Goal: Communication & Community: Ask a question

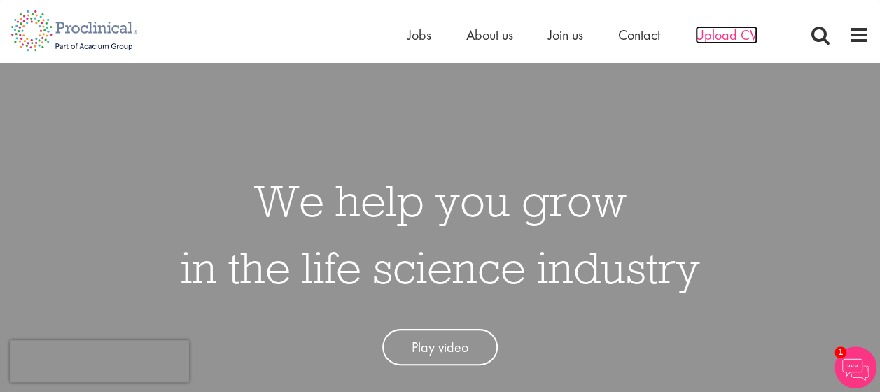
click at [733, 34] on span "Upload CV" at bounding box center [726, 35] width 62 height 18
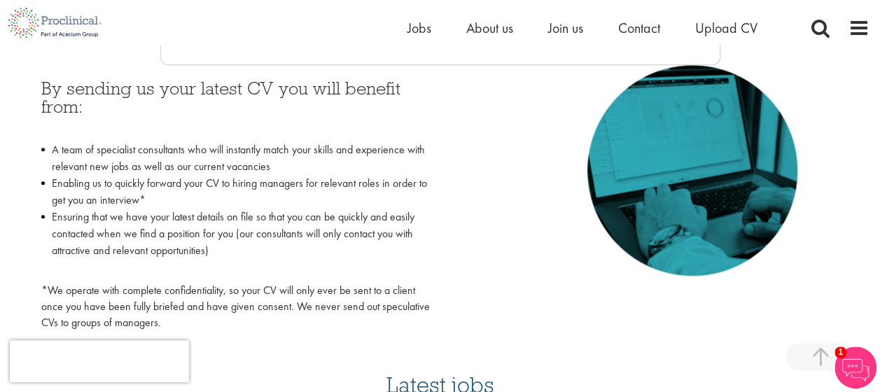
scroll to position [646, 0]
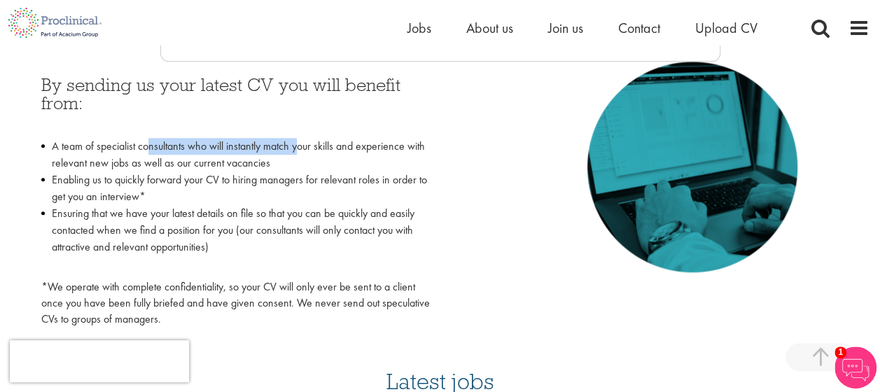
drag, startPoint x: 150, startPoint y: 151, endPoint x: 300, endPoint y: 154, distance: 149.9
click at [300, 154] on li "A team of specialist consultants who will instantly match your skills and exper…" at bounding box center [235, 155] width 389 height 34
drag, startPoint x: 300, startPoint y: 154, endPoint x: 287, endPoint y: 163, distance: 15.5
click at [287, 163] on li "A team of specialist consultants who will instantly match your skills and exper…" at bounding box center [235, 155] width 389 height 34
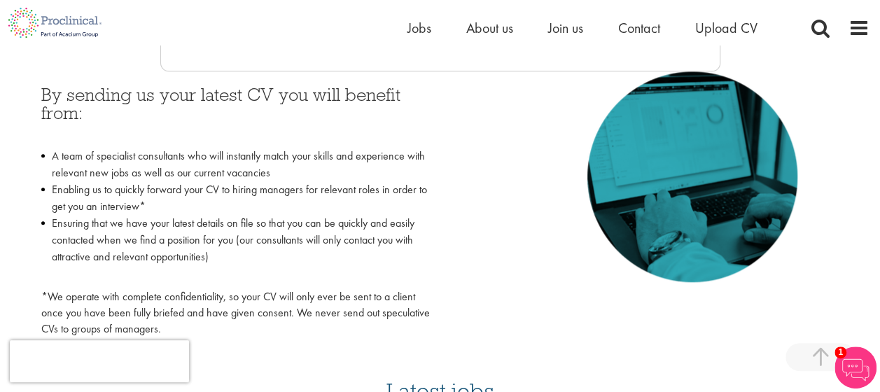
scroll to position [0, 0]
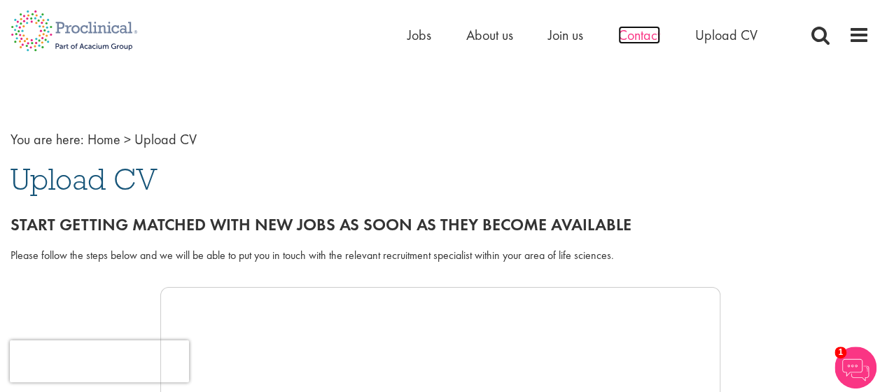
click at [630, 32] on span "Contact" at bounding box center [639, 35] width 42 height 18
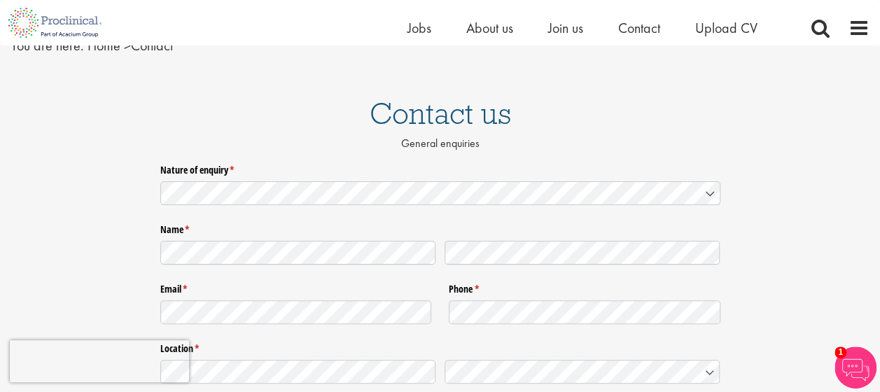
scroll to position [67, 0]
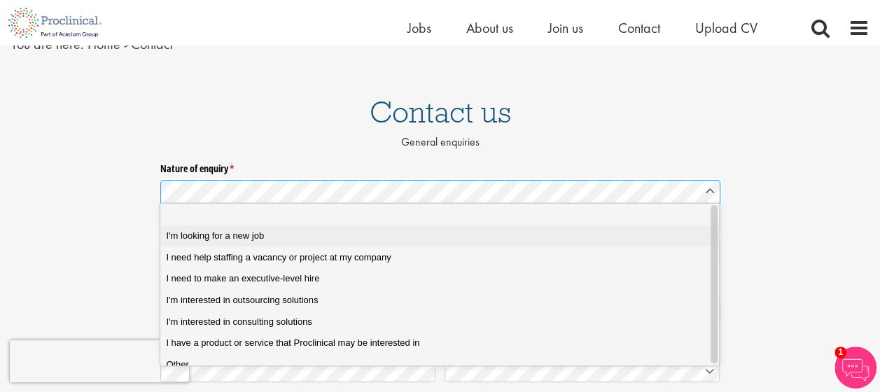
click at [209, 225] on job "I'm looking for a new job" at bounding box center [444, 236] width 569 height 22
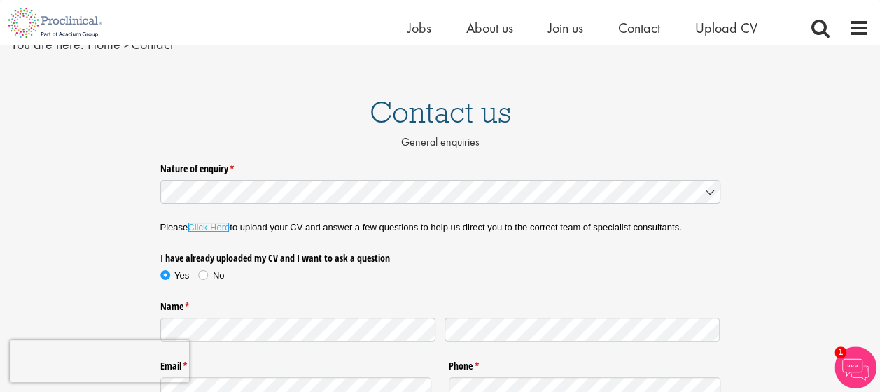
click at [209, 224] on link "Click Here" at bounding box center [209, 227] width 42 height 11
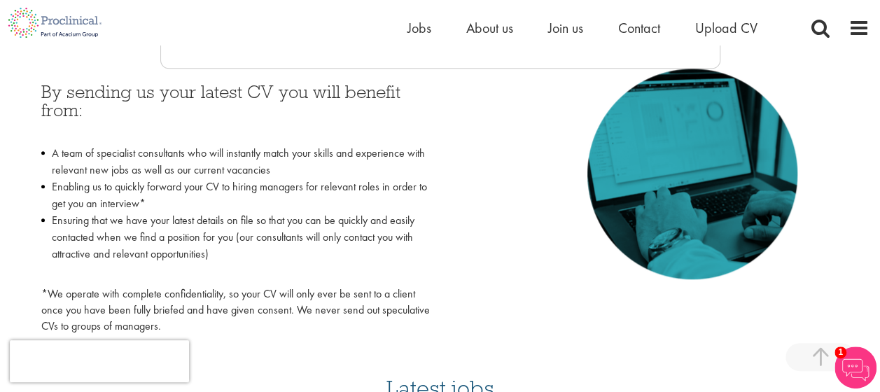
scroll to position [641, 0]
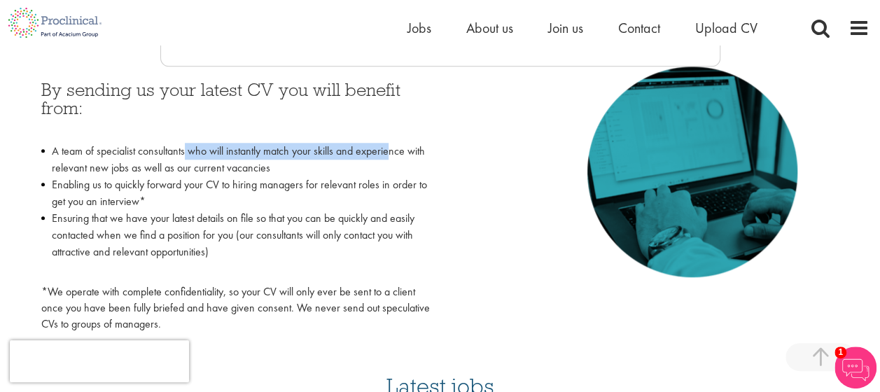
drag, startPoint x: 185, startPoint y: 153, endPoint x: 391, endPoint y: 157, distance: 205.9
click at [391, 157] on li "A team of specialist consultants who will instantly match your skills and exper…" at bounding box center [235, 160] width 389 height 34
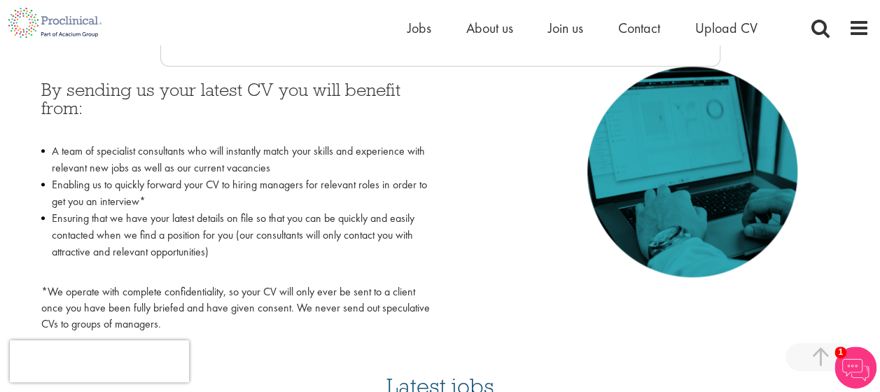
drag, startPoint x: 391, startPoint y: 157, endPoint x: 319, endPoint y: 173, distance: 73.2
click at [319, 173] on li "A team of specialist consultants who will instantly match your skills and exper…" at bounding box center [235, 160] width 389 height 34
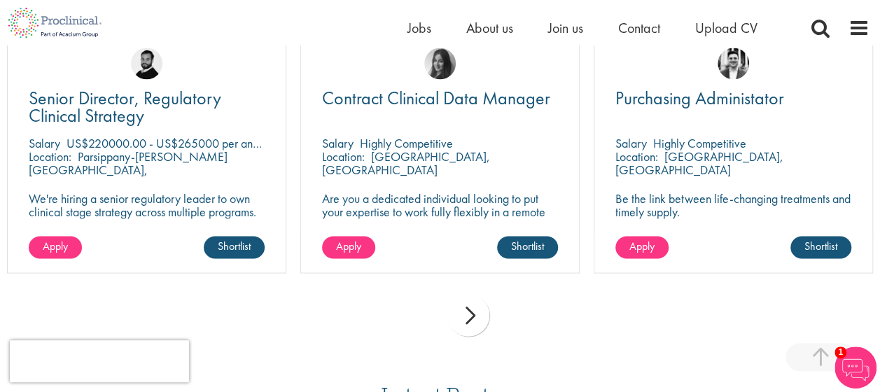
scroll to position [1025, 0]
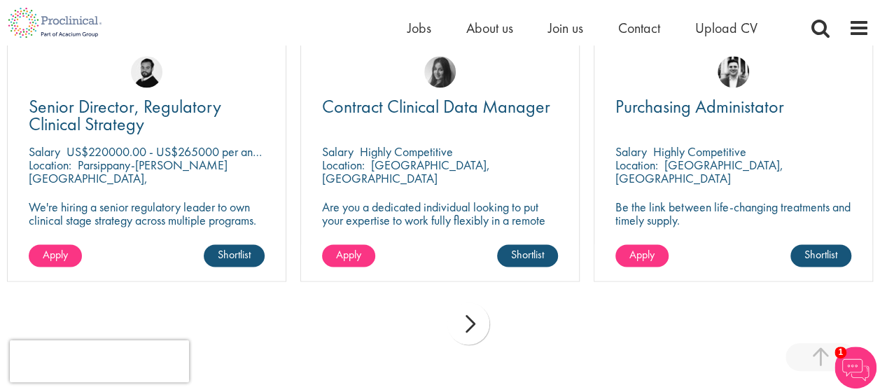
click at [479, 317] on div "next" at bounding box center [468, 324] width 42 height 42
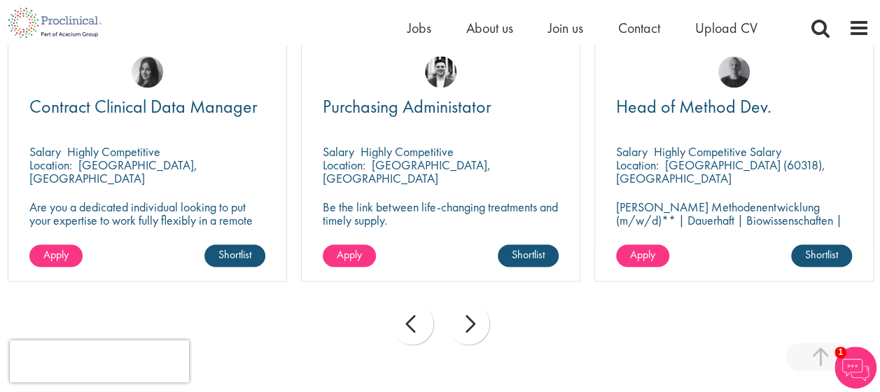
click at [479, 317] on div "next" at bounding box center [468, 324] width 42 height 42
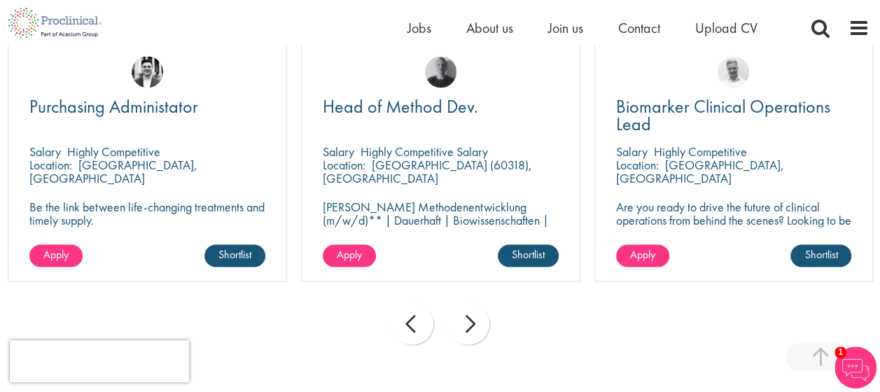
click at [479, 317] on div "next" at bounding box center [468, 324] width 42 height 42
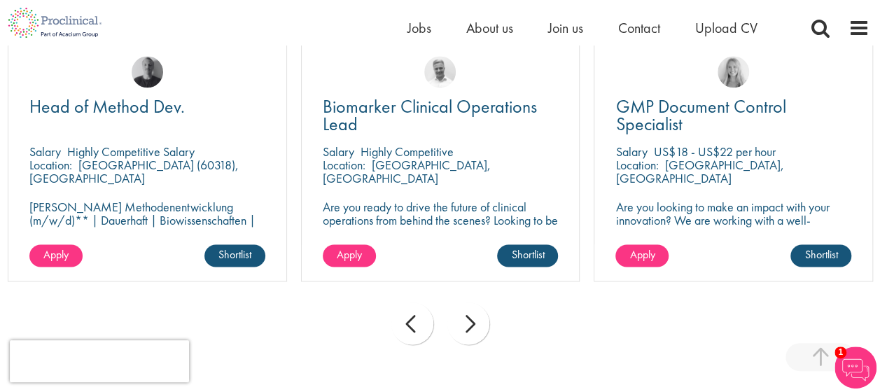
click at [479, 317] on div "next" at bounding box center [468, 324] width 42 height 42
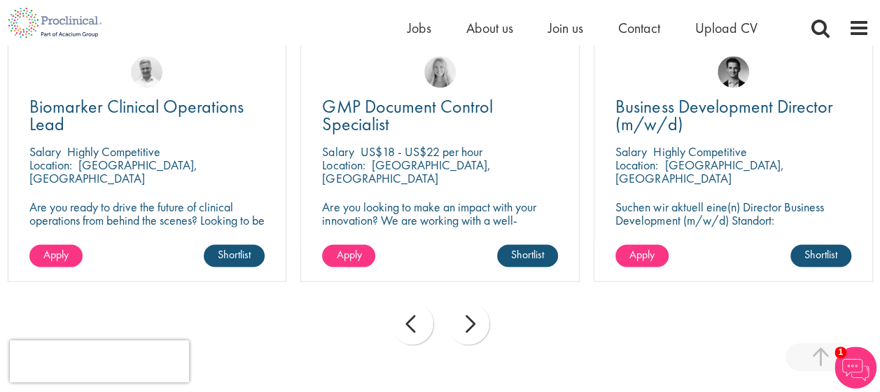
click at [479, 317] on div "next" at bounding box center [468, 324] width 42 height 42
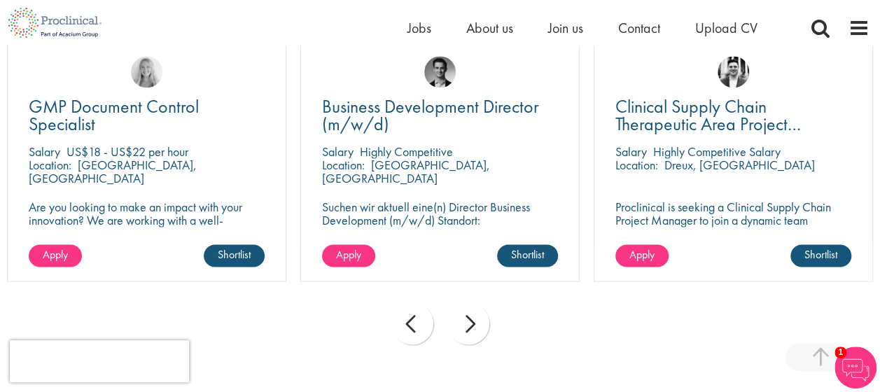
click at [479, 317] on div "next" at bounding box center [468, 324] width 42 height 42
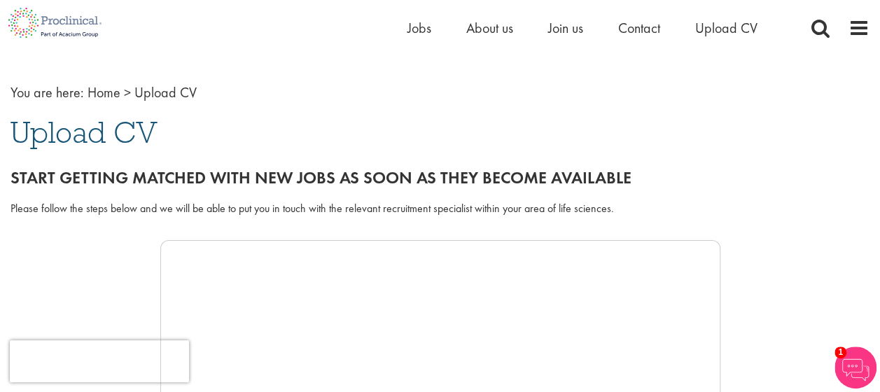
scroll to position [0, 0]
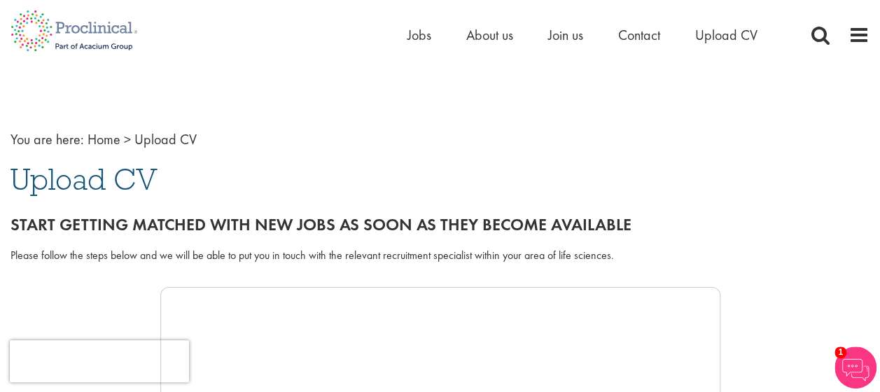
click at [95, 139] on link "Home" at bounding box center [104, 139] width 33 height 18
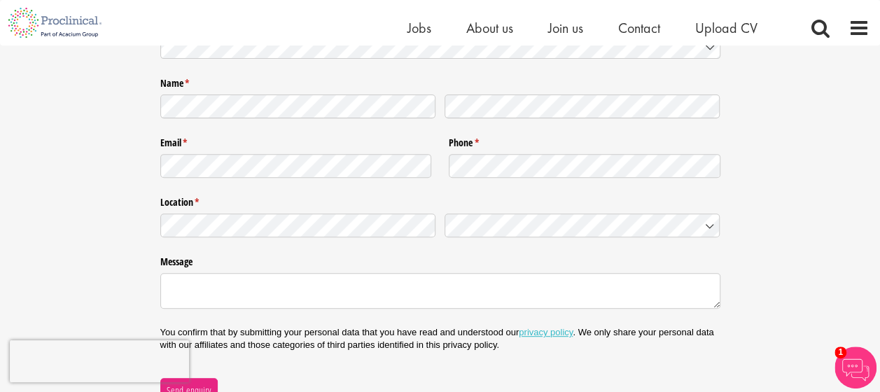
scroll to position [123, 0]
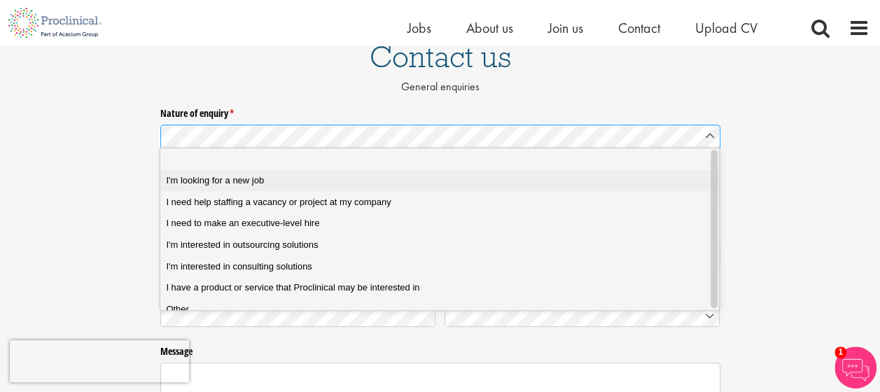
click at [209, 174] on span "I'm looking for a new job" at bounding box center [215, 180] width 98 height 13
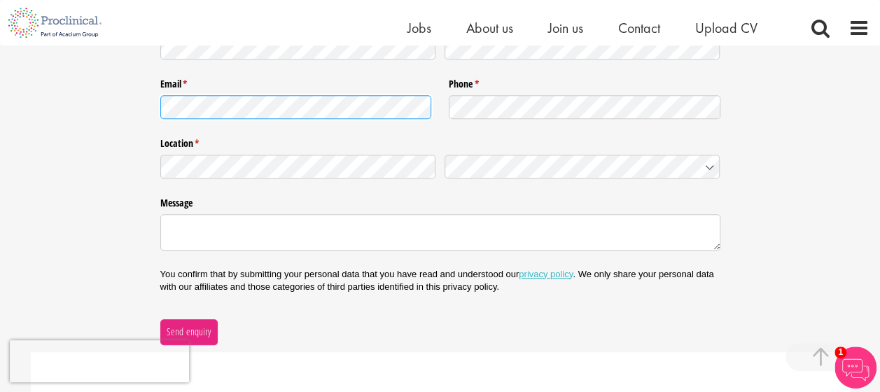
scroll to position [350, 0]
click at [261, 192] on label "Message" at bounding box center [440, 200] width 560 height 18
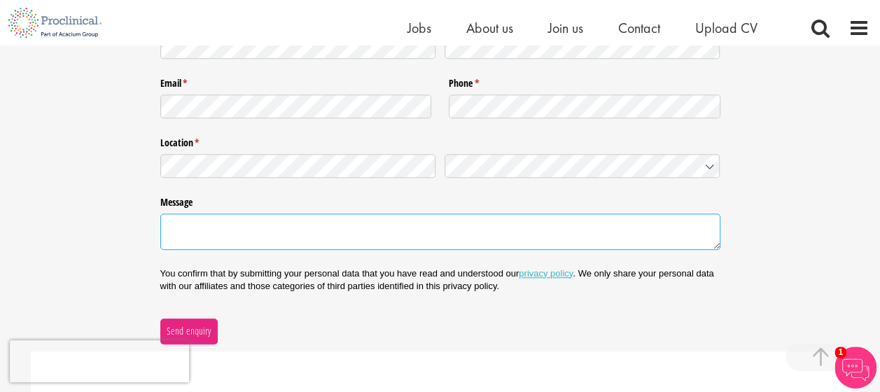
click at [261, 214] on textarea "Message" at bounding box center [440, 232] width 560 height 36
click at [228, 232] on textarea "Message" at bounding box center [440, 232] width 560 height 36
click at [317, 223] on textarea "I am a medical doctor by training" at bounding box center [440, 232] width 560 height 36
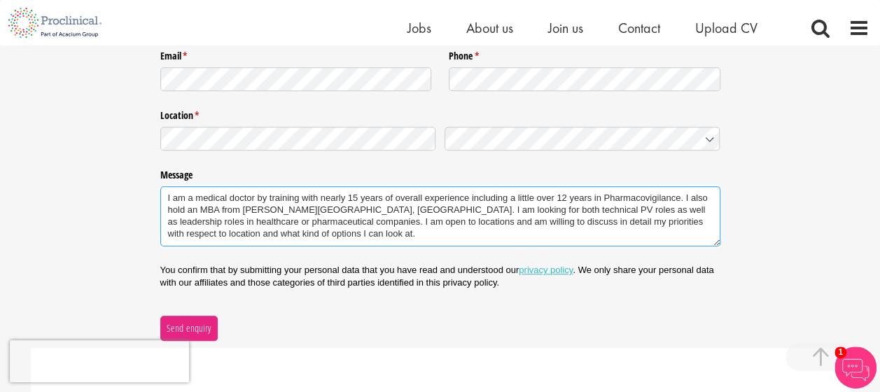
scroll to position [369, 0]
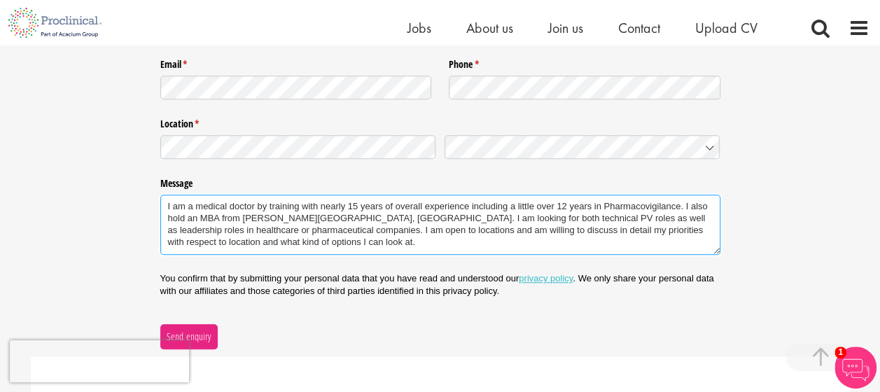
click at [296, 237] on textarea "I am a medical doctor by training with nearly 15 years of overall experience in…" at bounding box center [440, 225] width 560 height 60
click at [595, 235] on textarea "I am a medical doctor by training with nearly 15 years of overall experience in…" at bounding box center [440, 225] width 560 height 60
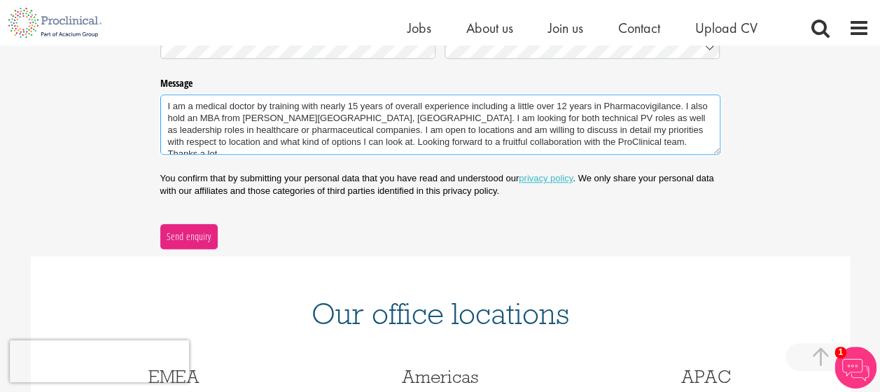
scroll to position [471, 0]
type textarea "I am a medical doctor by training with nearly 15 years of overall experience in…"
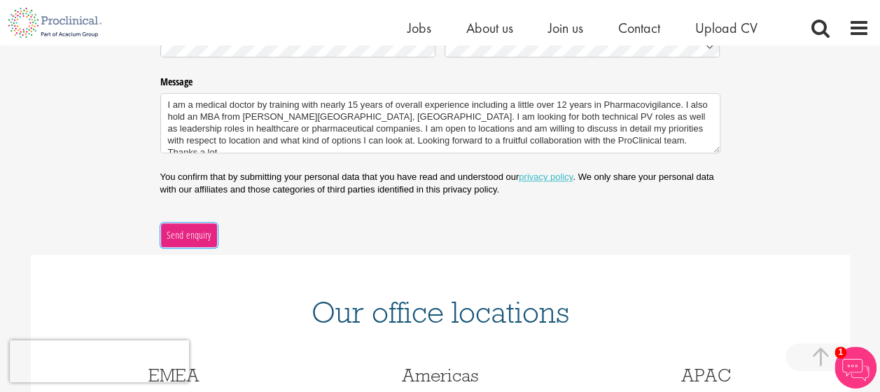
click at [186, 234] on span "Send enquiry" at bounding box center [189, 235] width 46 height 15
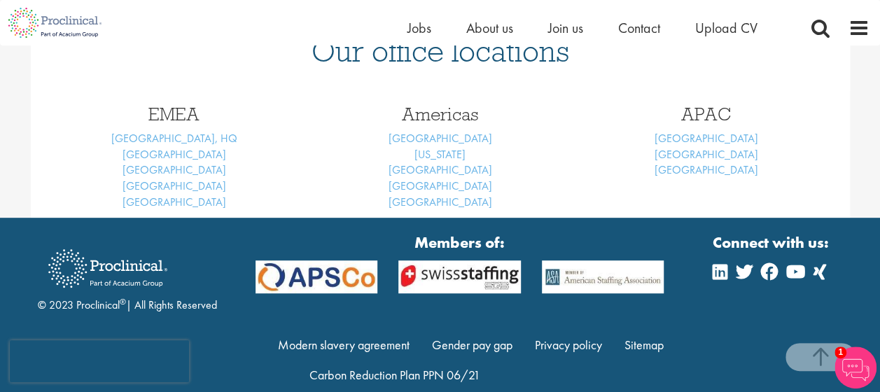
scroll to position [224, 0]
